Goal: Task Accomplishment & Management: Manage account settings

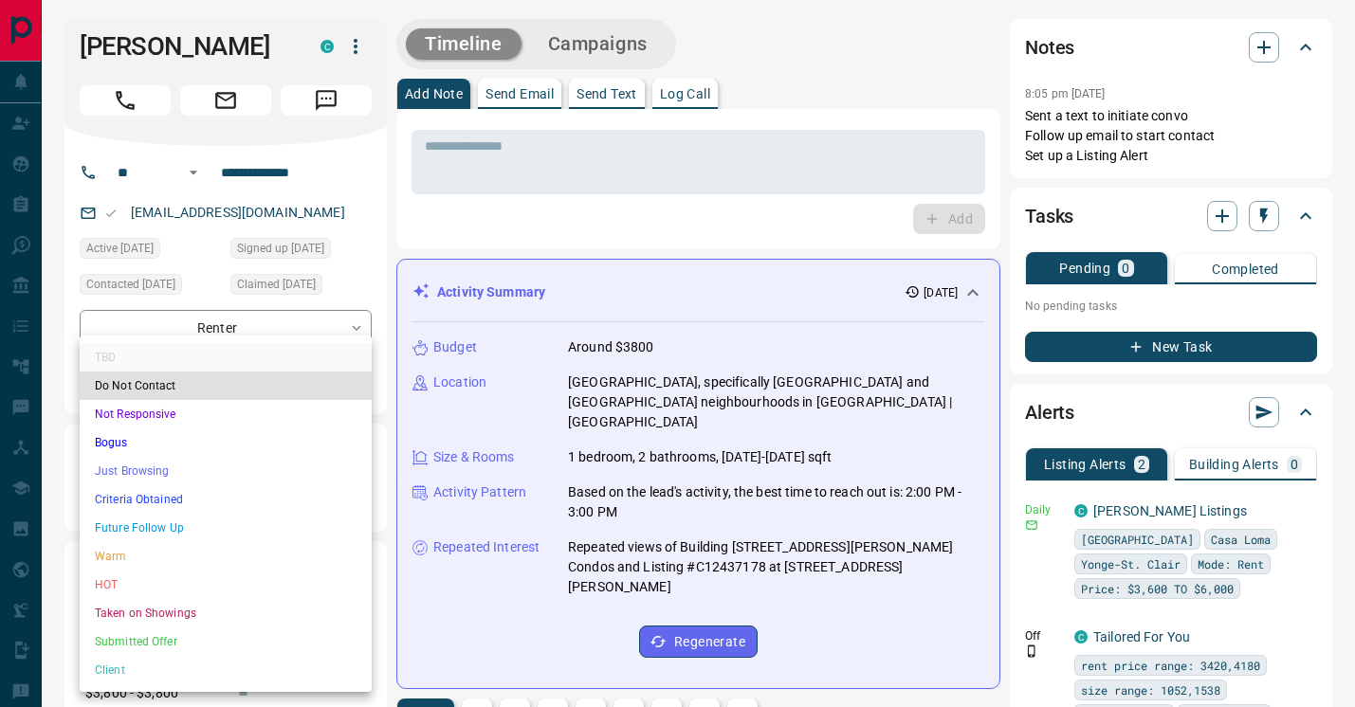
click at [190, 578] on li "HOT" at bounding box center [226, 585] width 292 height 28
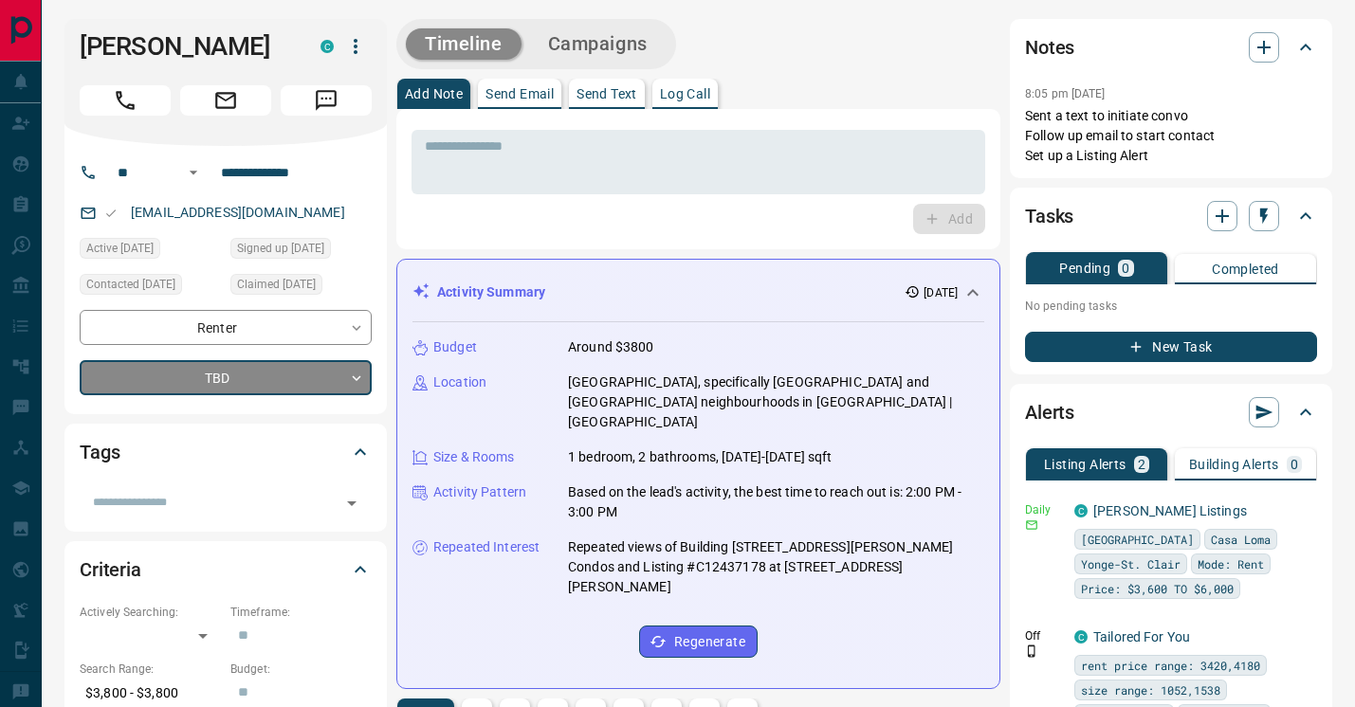
type input "*"
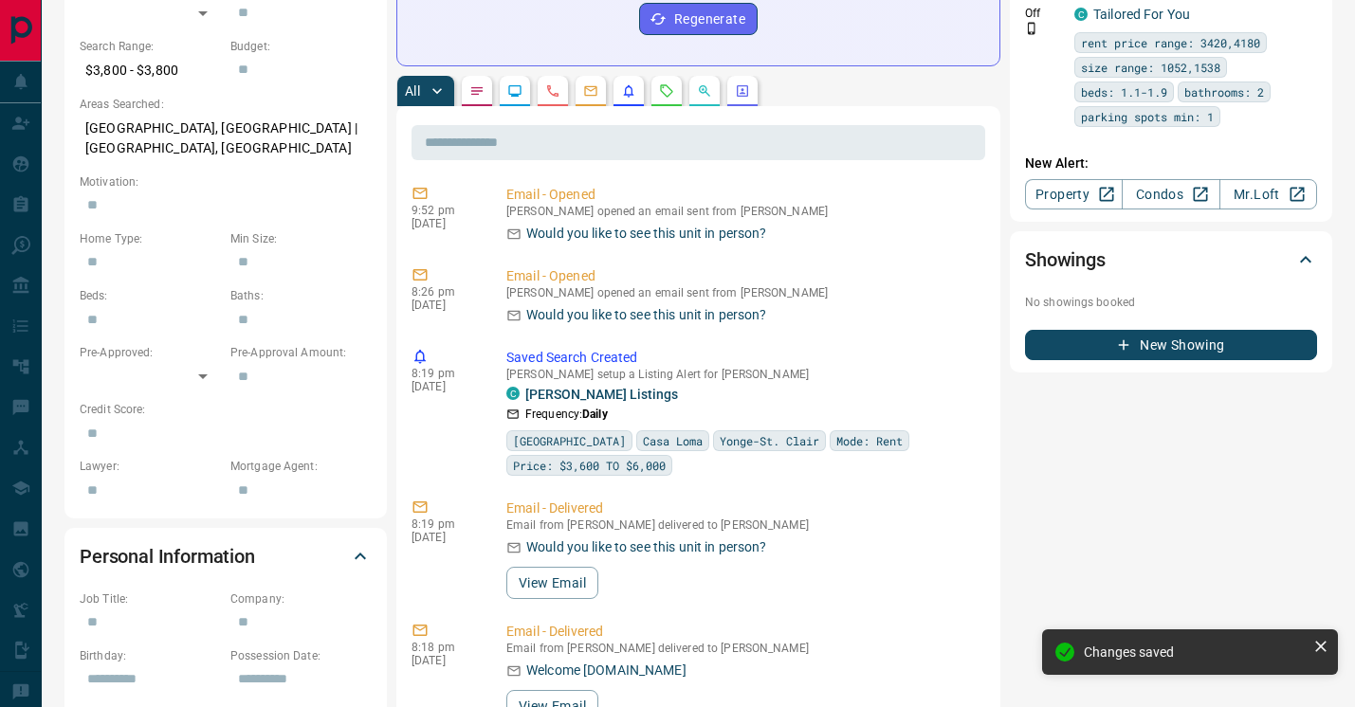
scroll to position [756, 0]
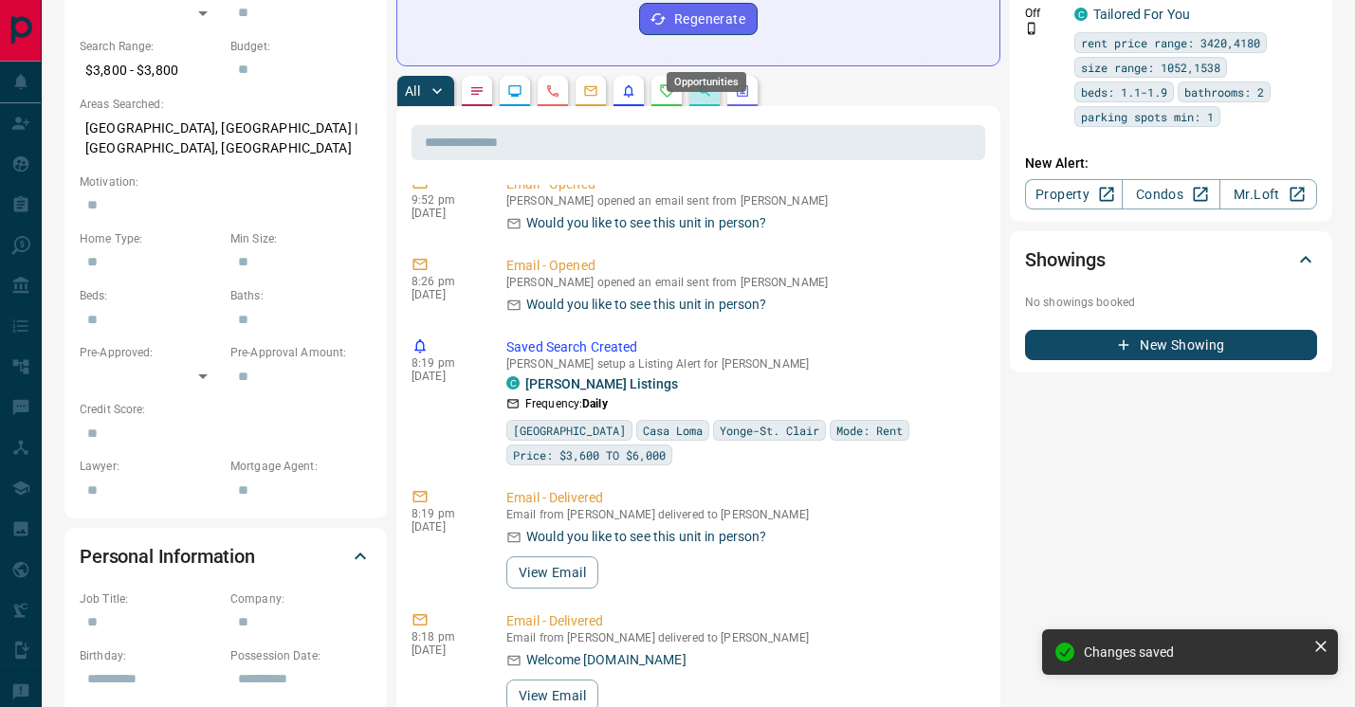
click at [707, 83] on icon "Opportunities" at bounding box center [704, 90] width 15 height 15
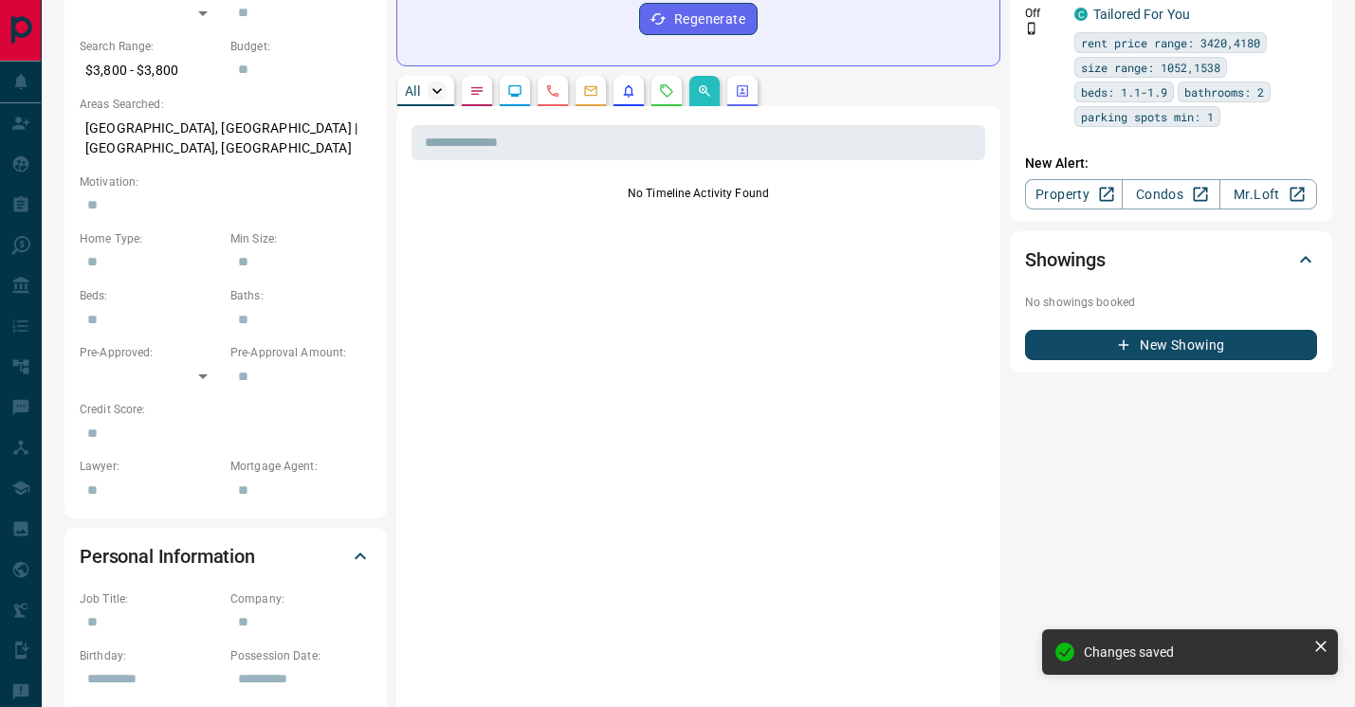
click at [431, 82] on icon "button" at bounding box center [437, 91] width 19 height 19
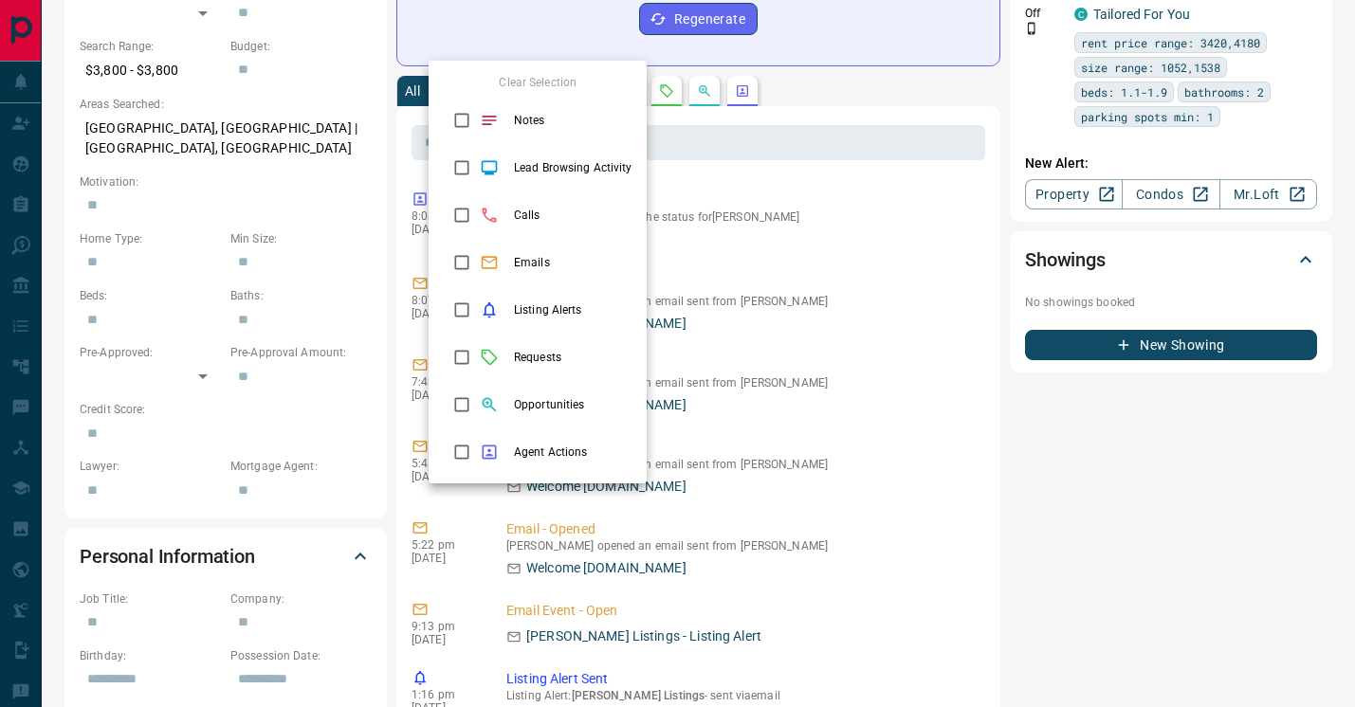
click at [776, 226] on div at bounding box center [677, 353] width 1355 height 707
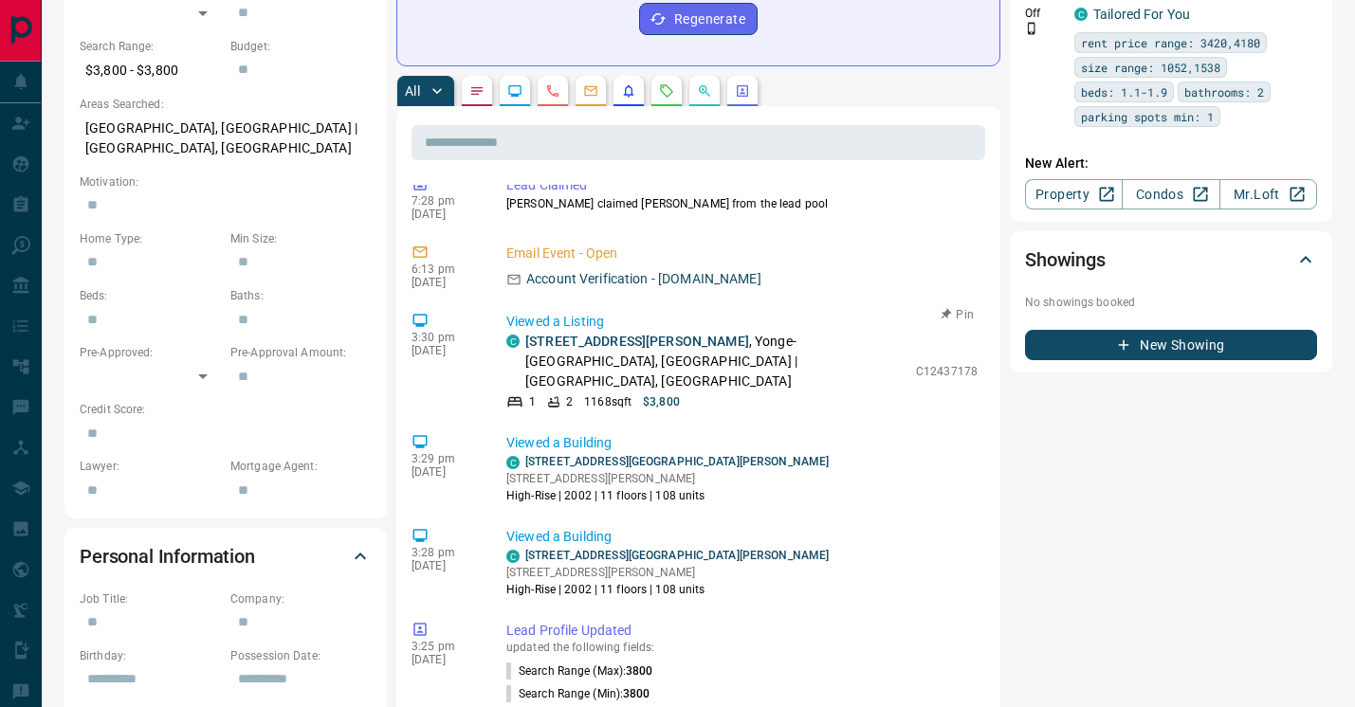
scroll to position [2410, 0]
copy link "[STREET_ADDRESS][PERSON_NAME]"
click at [599, 333] on link "[STREET_ADDRESS][PERSON_NAME]" at bounding box center [637, 340] width 224 height 15
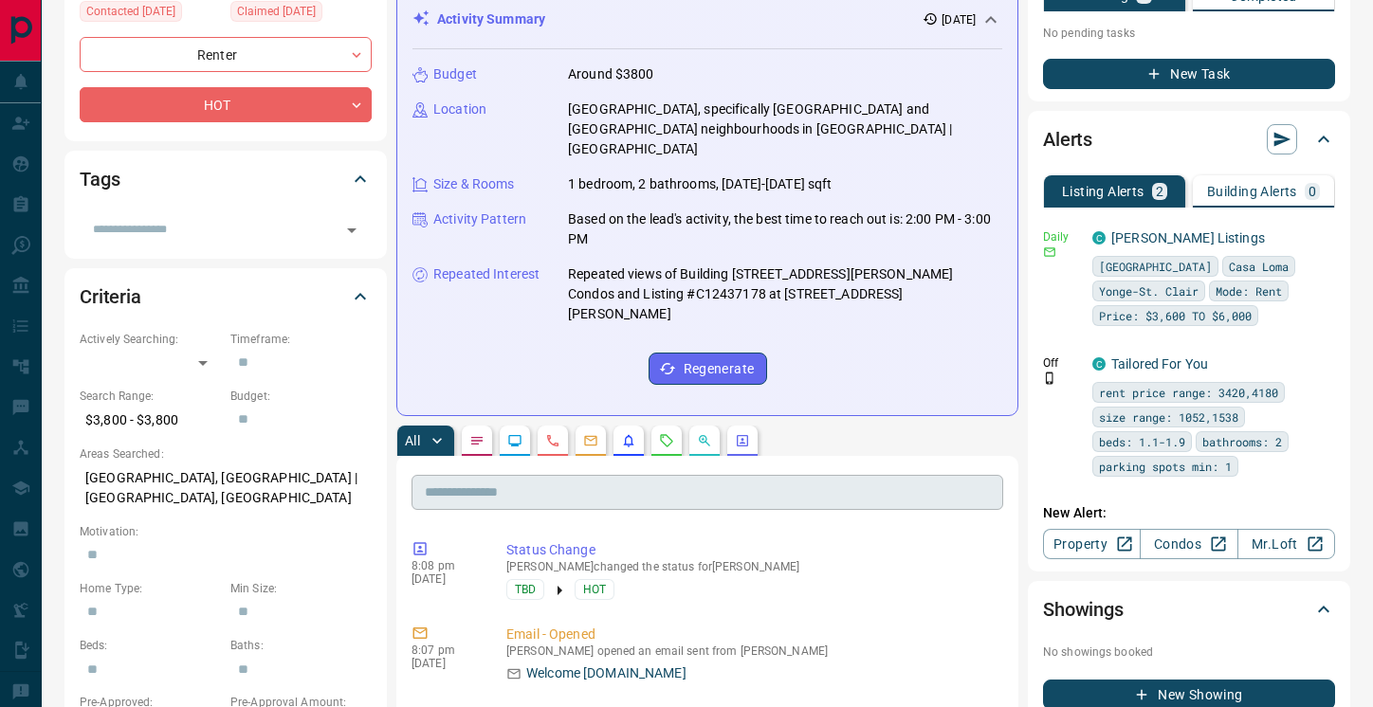
scroll to position [0, 0]
